Goal: Task Accomplishment & Management: Manage account settings

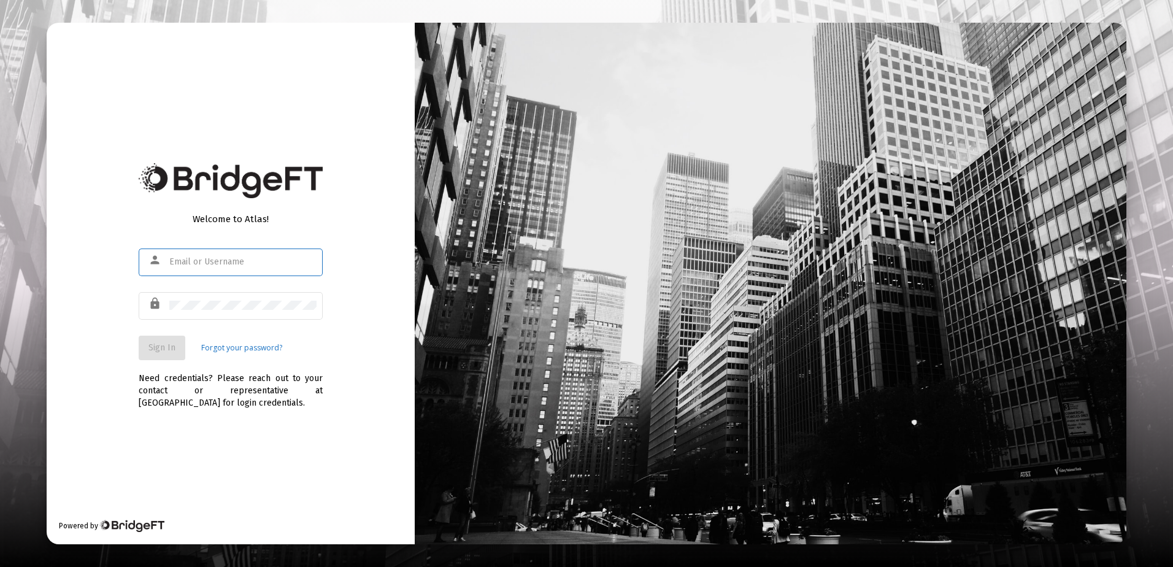
click at [170, 264] on input "text" at bounding box center [242, 262] width 147 height 10
click at [180, 261] on input "text" at bounding box center [242, 262] width 147 height 10
click at [220, 448] on div "Welcome to Atlas! person lock Sign In Forgot your password? Need credentials? P…" at bounding box center [231, 283] width 368 height 521
click at [193, 266] on input "text" at bounding box center [242, 262] width 147 height 10
type input "[EMAIL_ADDRESS][DOMAIN_NAME]"
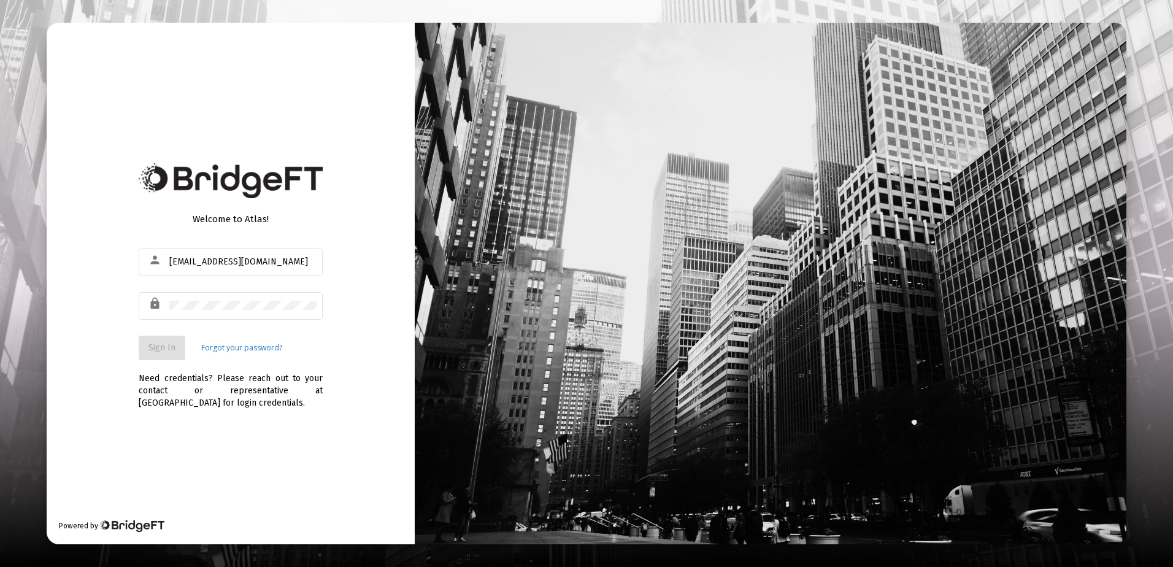
click at [228, 350] on link "Forgot your password?" at bounding box center [241, 348] width 81 height 12
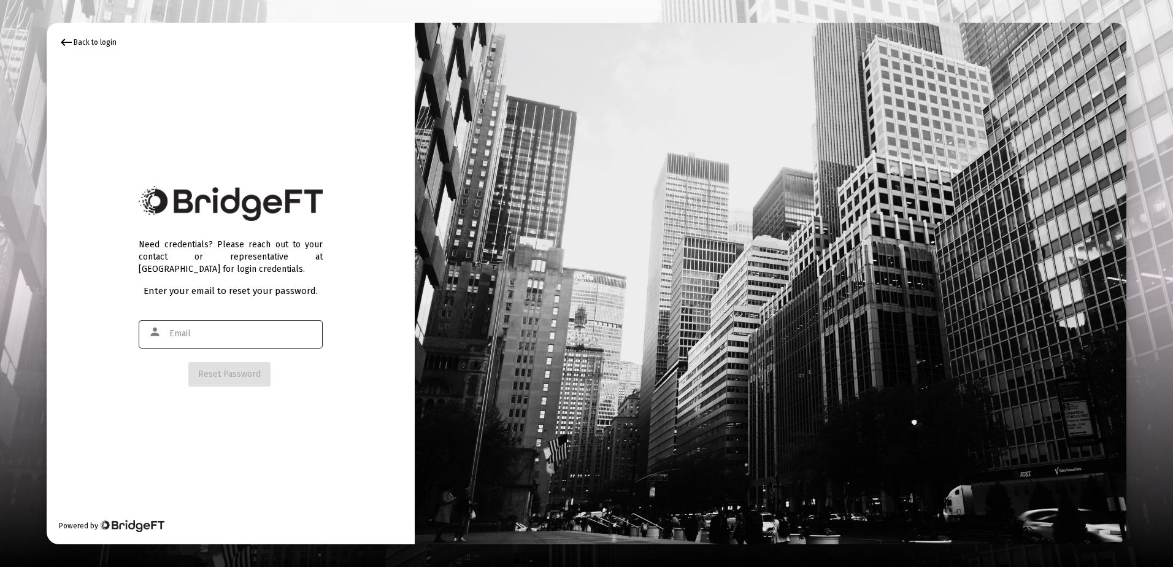
click at [220, 334] on input "text" at bounding box center [242, 334] width 147 height 10
type input "[EMAIL_ADDRESS][DOMAIN_NAME]"
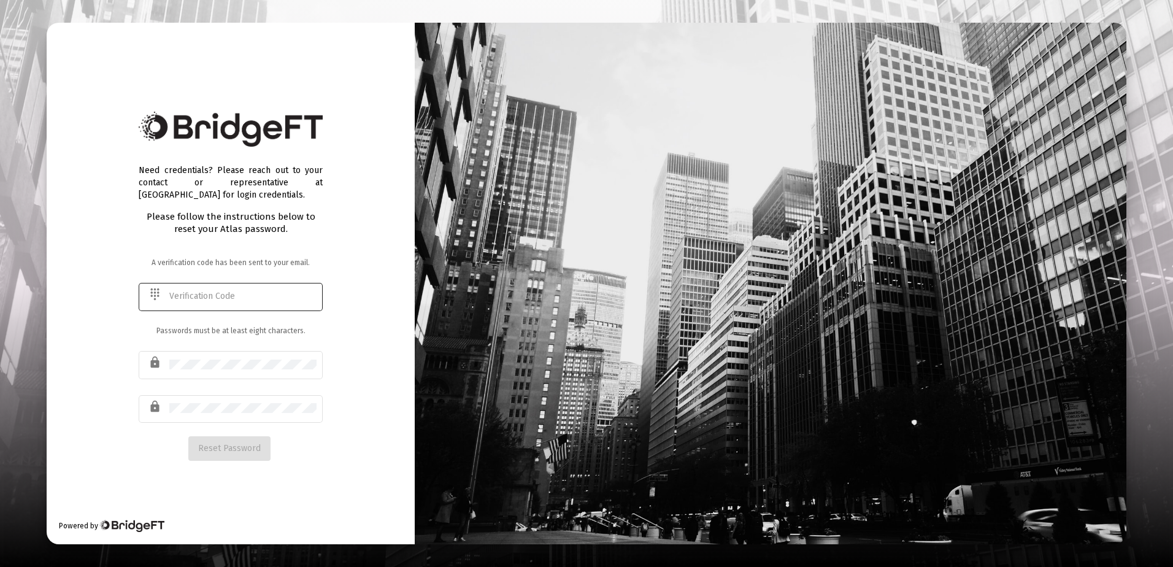
click at [209, 296] on input "text" at bounding box center [242, 296] width 147 height 10
type input "039464"
click at [132, 358] on div "Need credentials? Please reach out to your contact or representative at [GEOGRA…" at bounding box center [231, 283] width 368 height 521
click at [166, 412] on div "lock" at bounding box center [157, 406] width 24 height 21
click at [0, 345] on html "Need credentials? Please reach out to your contact or representative at [GEOGRA…" at bounding box center [586, 283] width 1173 height 567
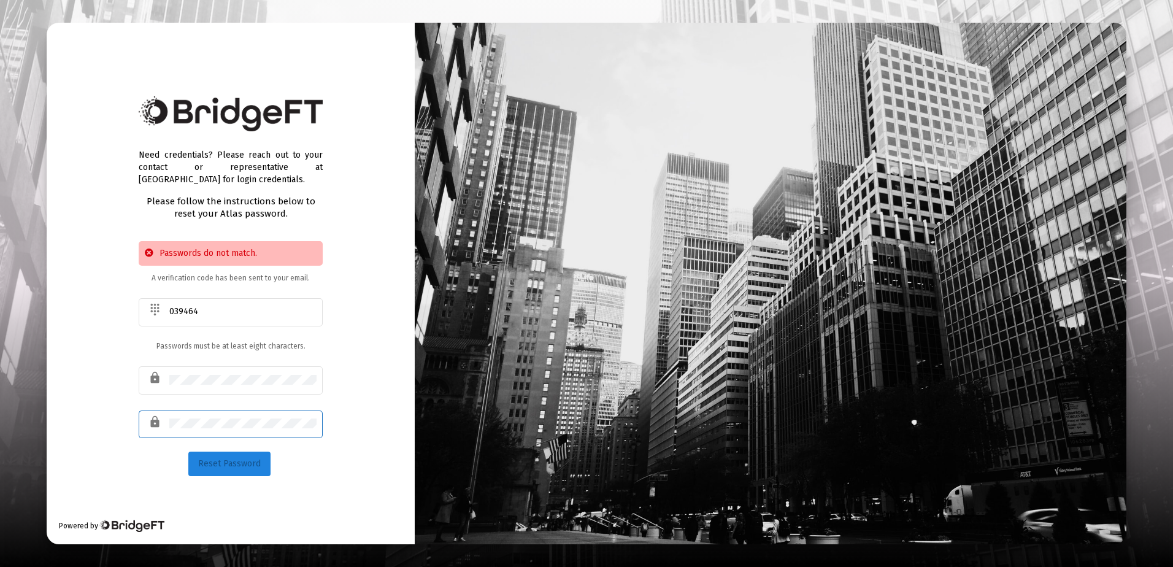
click at [256, 464] on span "Reset Password" at bounding box center [229, 463] width 63 height 10
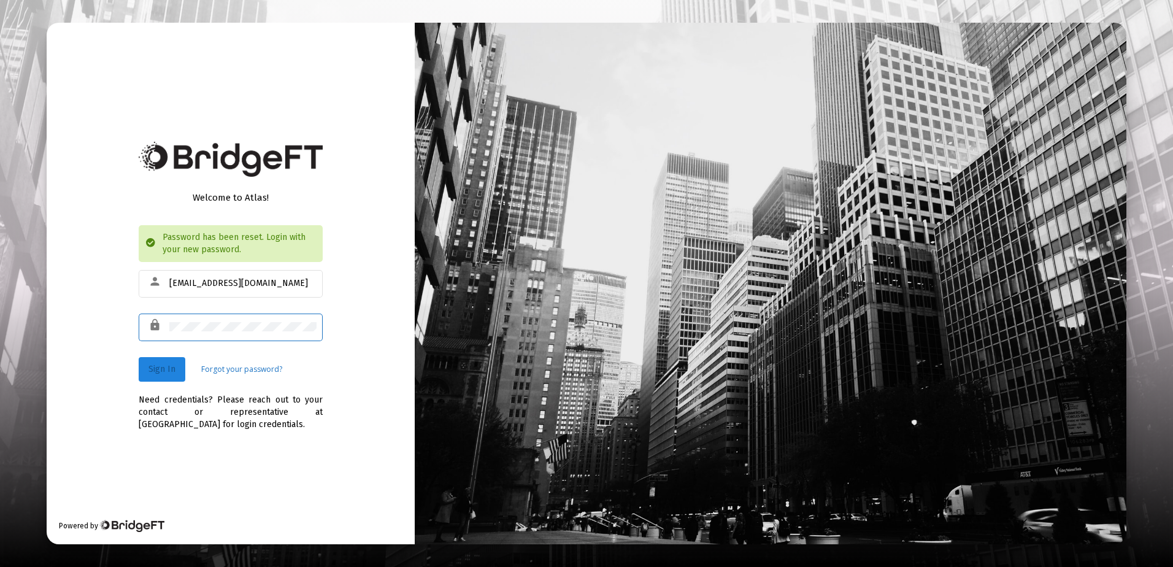
click at [158, 369] on span "Sign In" at bounding box center [161, 369] width 27 height 10
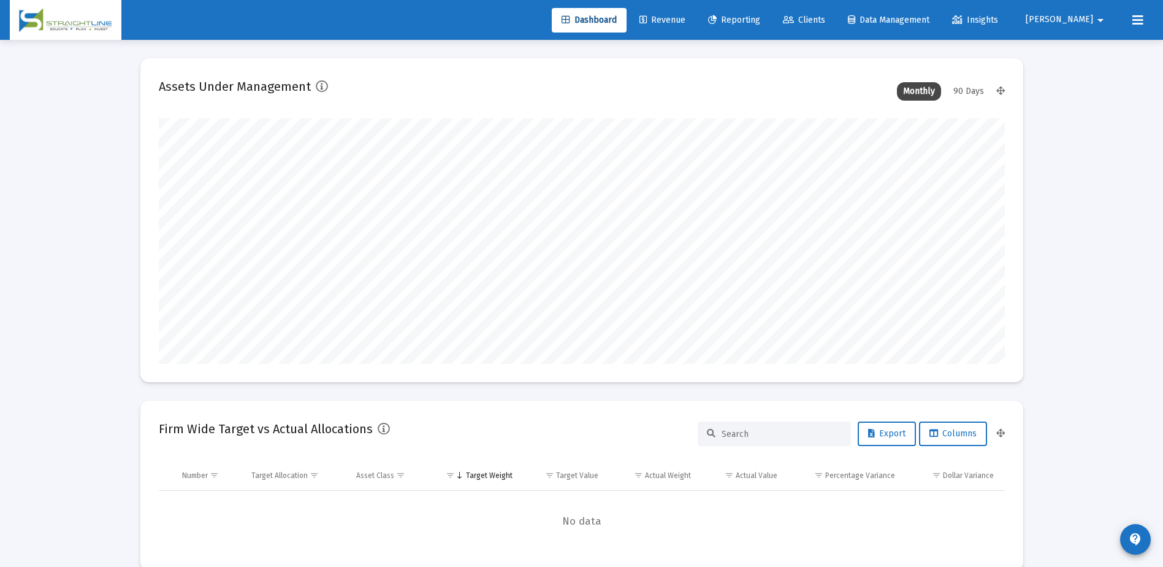
scroll to position [245, 456]
click at [1086, 17] on span "[PERSON_NAME]" at bounding box center [1059, 20] width 67 height 10
click at [854, 17] on div at bounding box center [581, 283] width 1163 height 567
click at [1079, 17] on span "[PERSON_NAME]" at bounding box center [1059, 20] width 67 height 10
click at [1084, 48] on link "Settings" at bounding box center [1098, 51] width 73 height 29
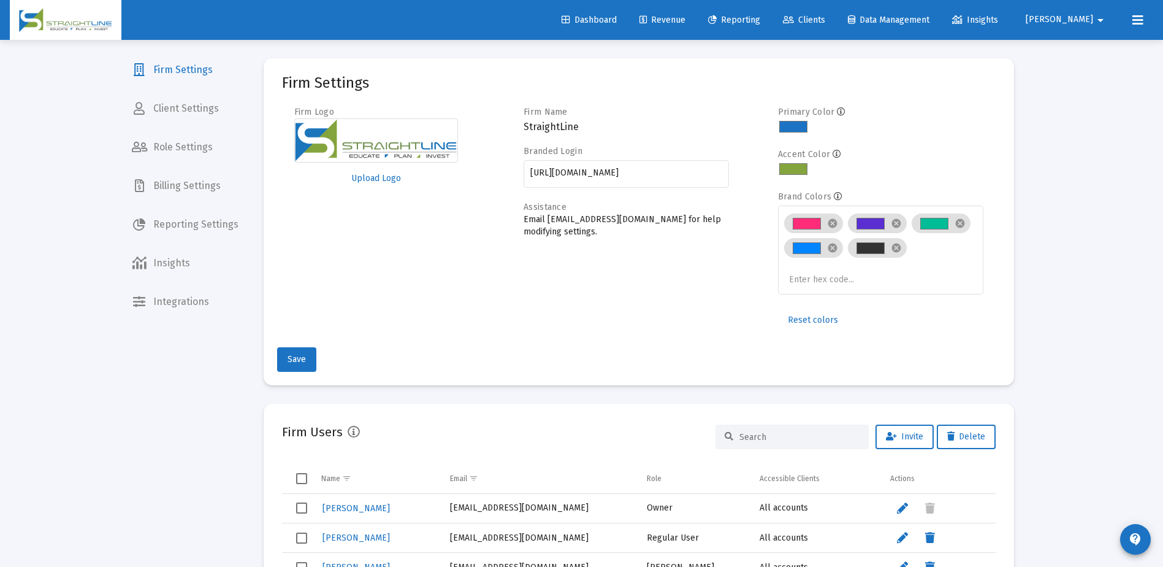
click at [146, 115] on div at bounding box center [139, 108] width 15 height 15
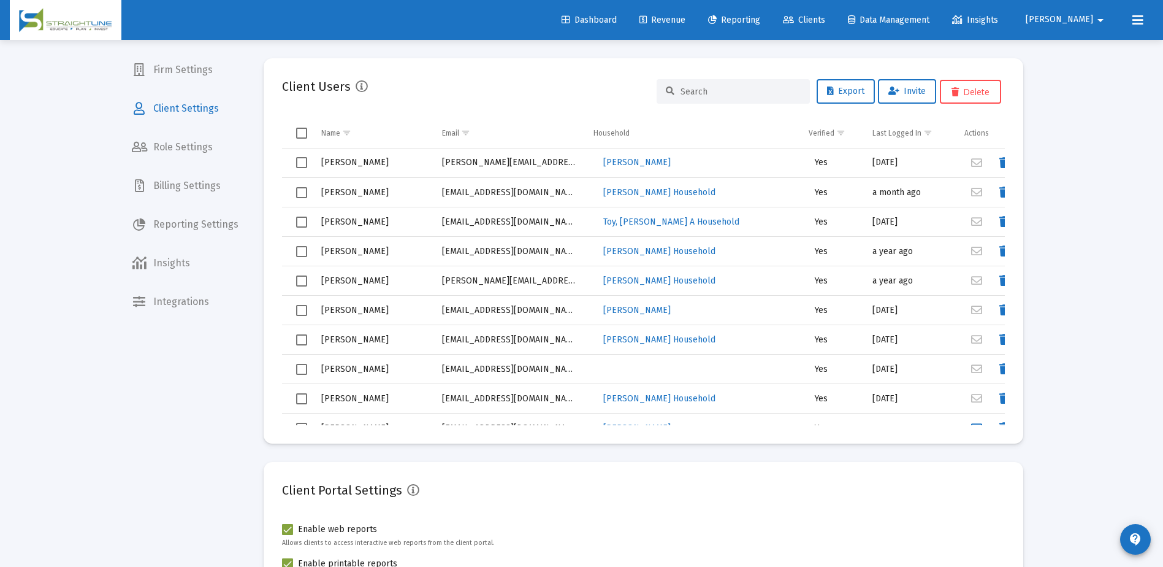
click at [706, 90] on input at bounding box center [741, 91] width 120 height 10
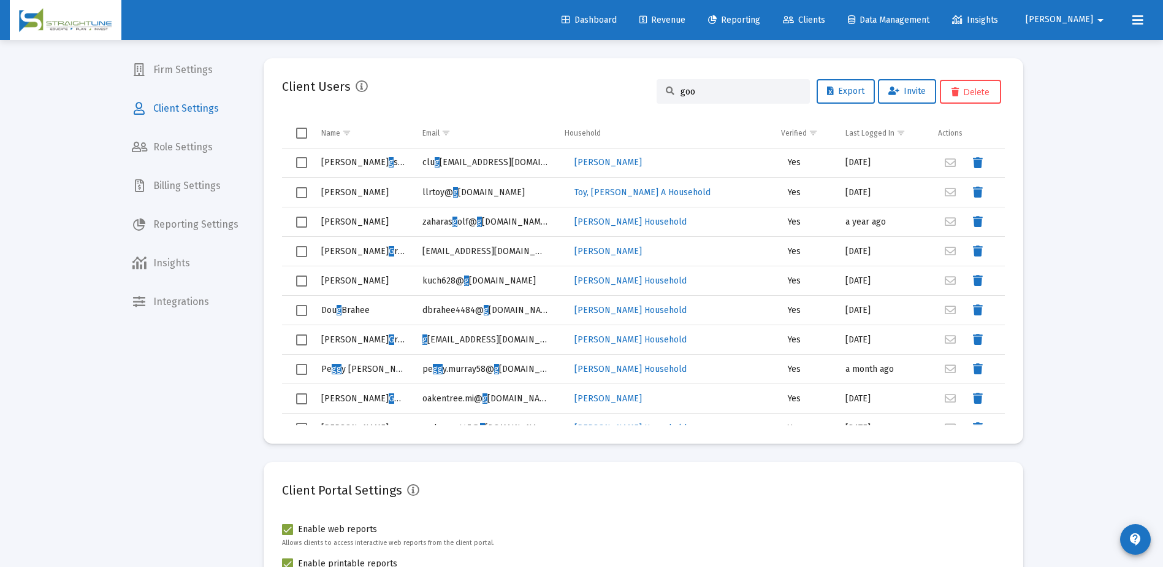
type input "good"
